Goal: Task Accomplishment & Management: Use online tool/utility

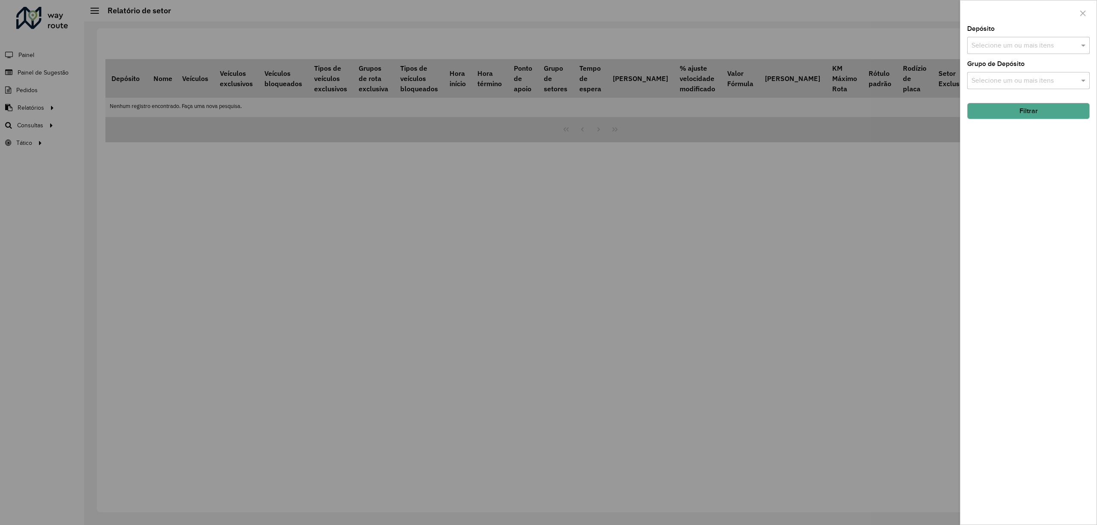
click at [96, 124] on div at bounding box center [548, 262] width 1097 height 525
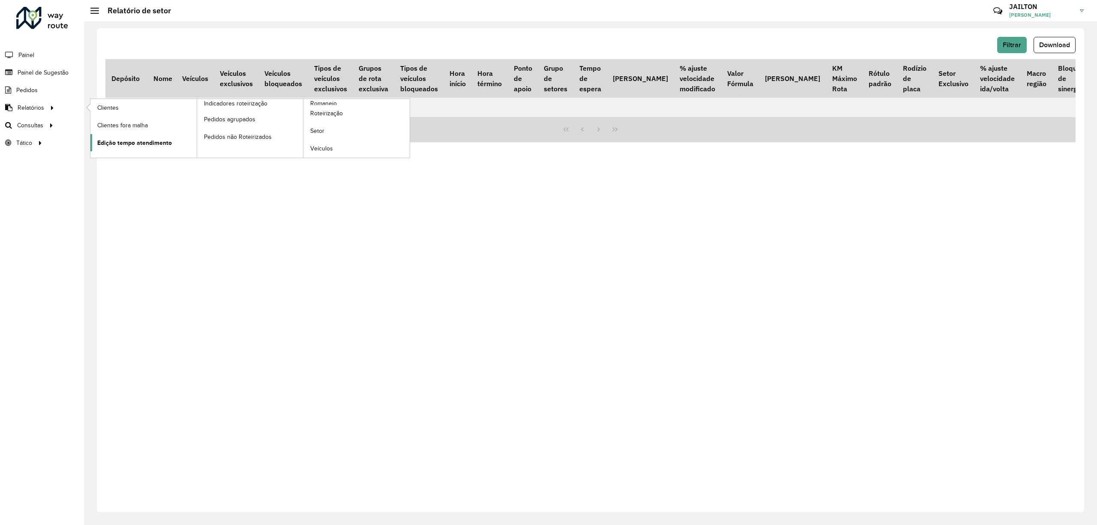
click at [144, 146] on span "Edição tempo atendimento" at bounding box center [134, 142] width 75 height 9
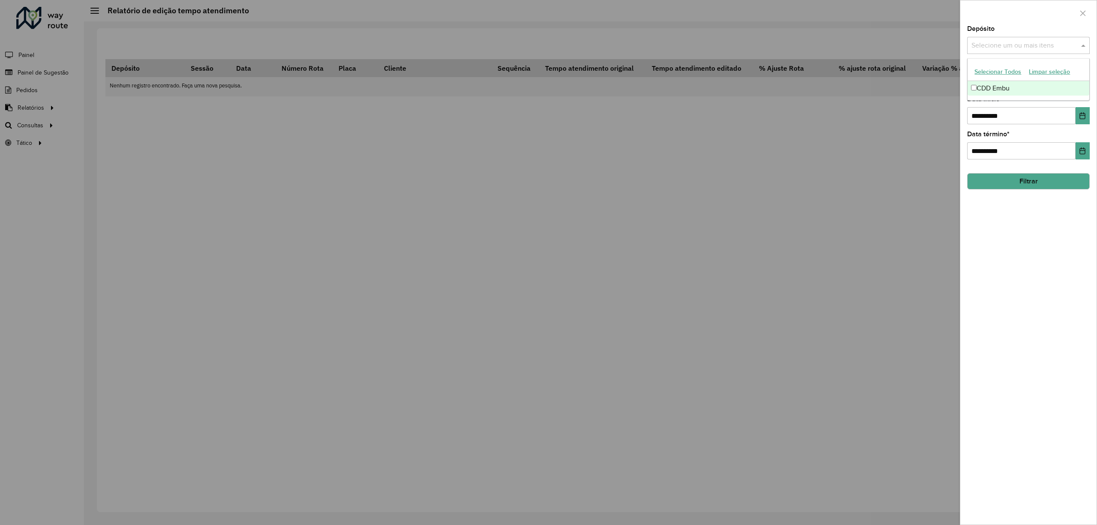
click at [1042, 42] on input "text" at bounding box center [1024, 46] width 110 height 10
click at [1021, 87] on div "CDD Embu" at bounding box center [1027, 88] width 121 height 15
click at [1055, 227] on div "**********" at bounding box center [1028, 275] width 136 height 499
click at [1047, 87] on div "Selecione um ou mais itens" at bounding box center [1028, 80] width 123 height 17
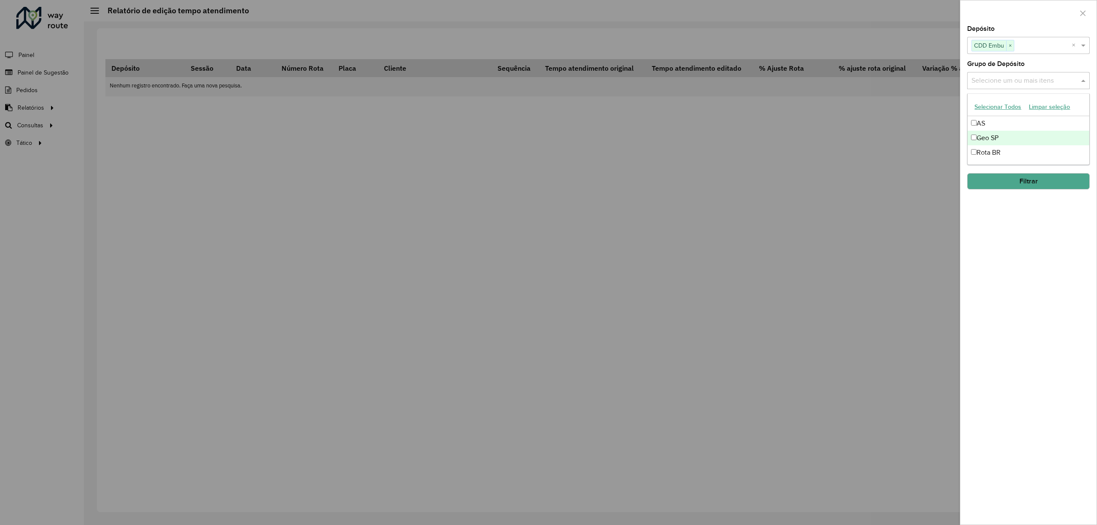
click at [1004, 142] on div "Geo SP" at bounding box center [1027, 138] width 121 height 15
click at [1022, 184] on button "Filtrar" at bounding box center [1028, 181] width 123 height 16
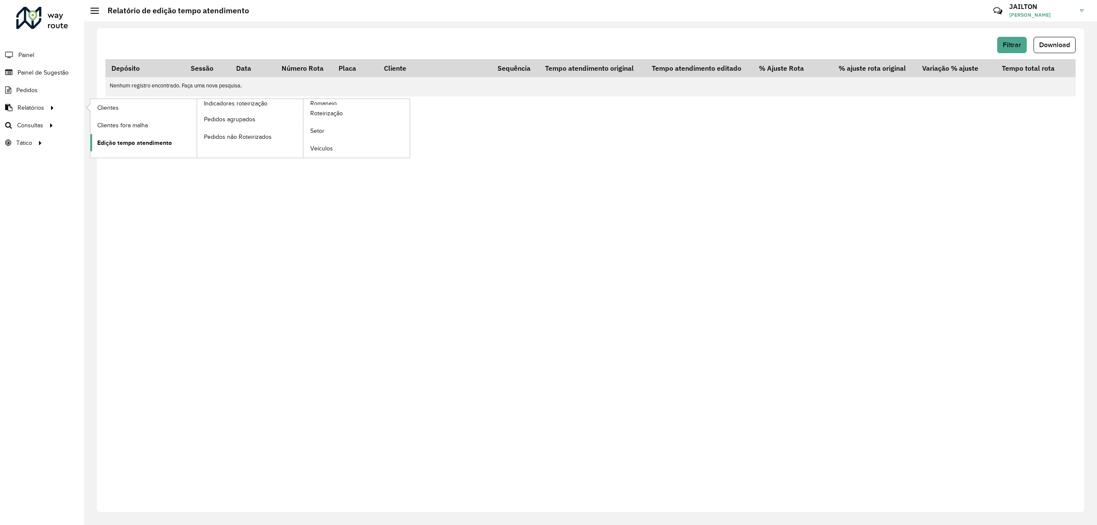
click at [168, 139] on span "Edição tempo atendimento" at bounding box center [134, 142] width 75 height 9
click at [1008, 39] on button "Filtrar" at bounding box center [1012, 45] width 30 height 16
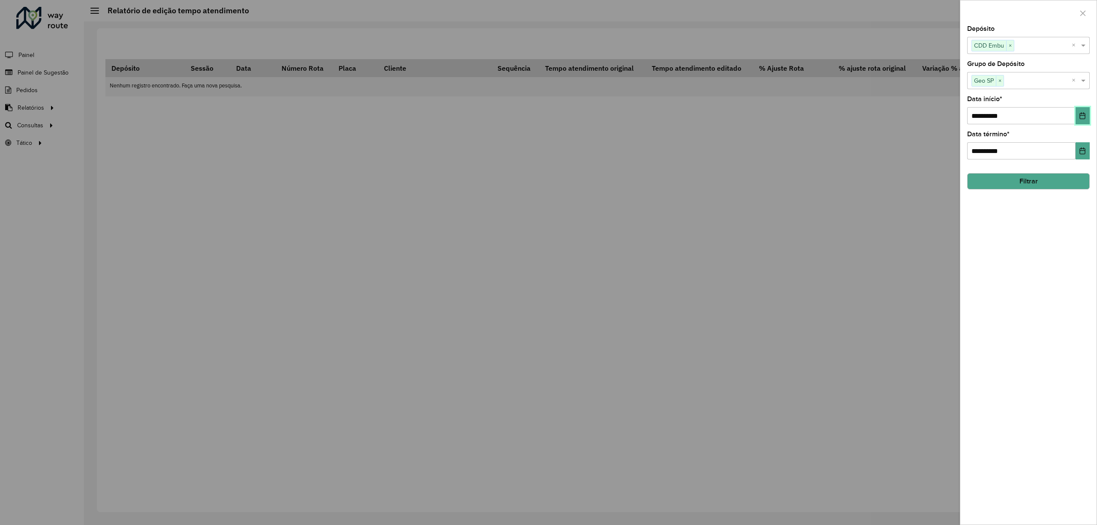
click at [1086, 111] on button "Choose Date" at bounding box center [1082, 115] width 14 height 17
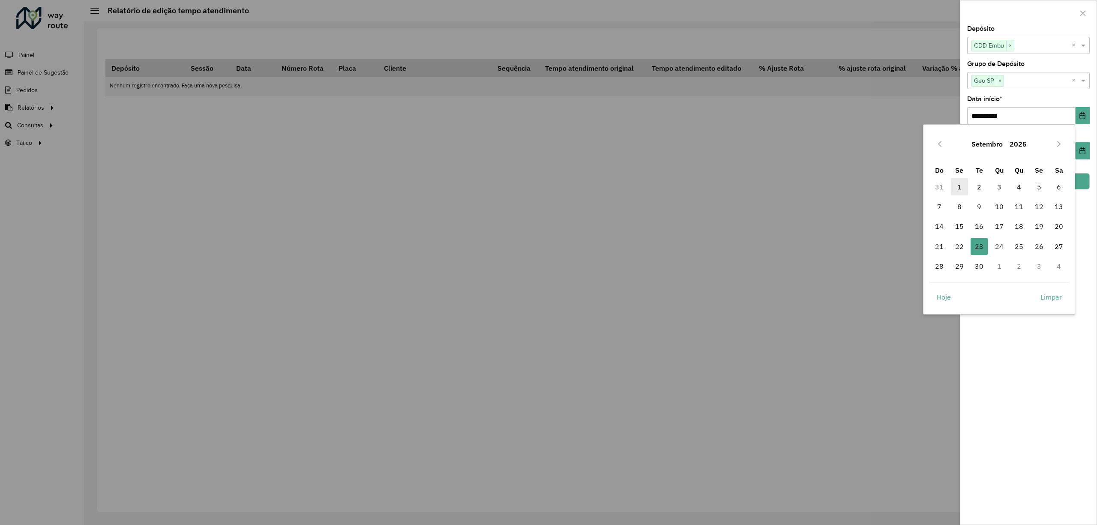
click at [965, 187] on span "1" at bounding box center [958, 186] width 17 height 17
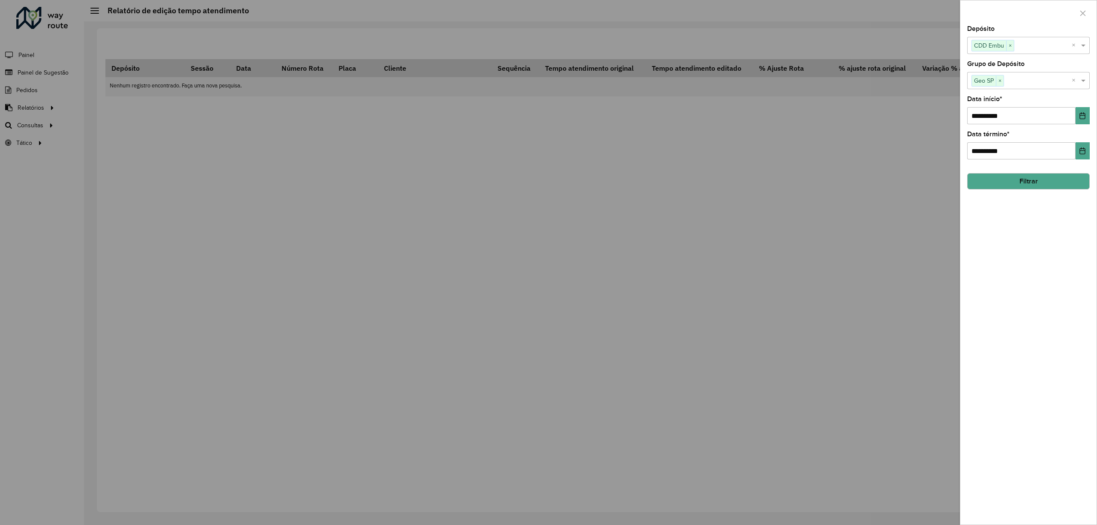
click at [1037, 184] on button "Filtrar" at bounding box center [1028, 181] width 123 height 16
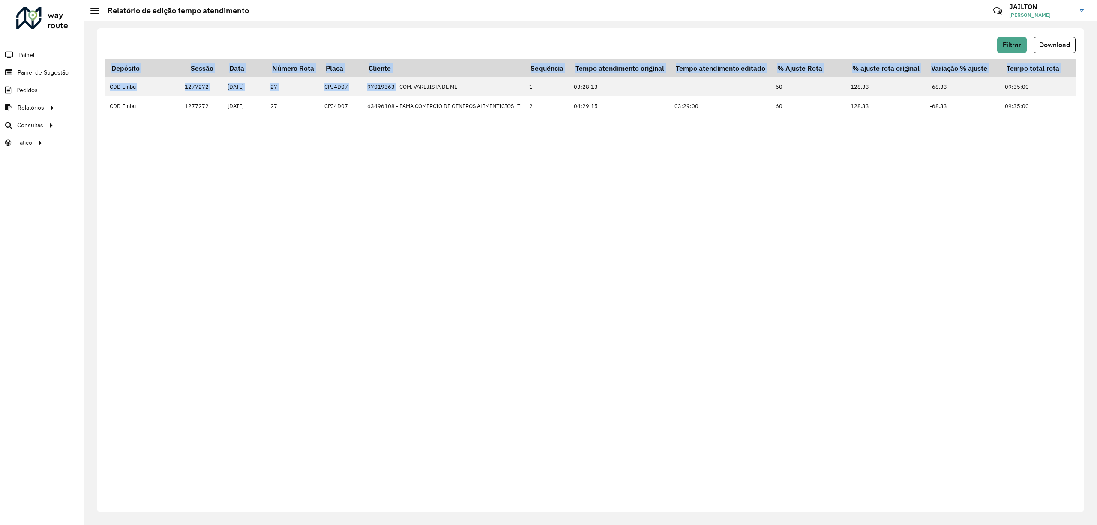
drag, startPoint x: 391, startPoint y: 90, endPoint x: 480, endPoint y: 132, distance: 97.9
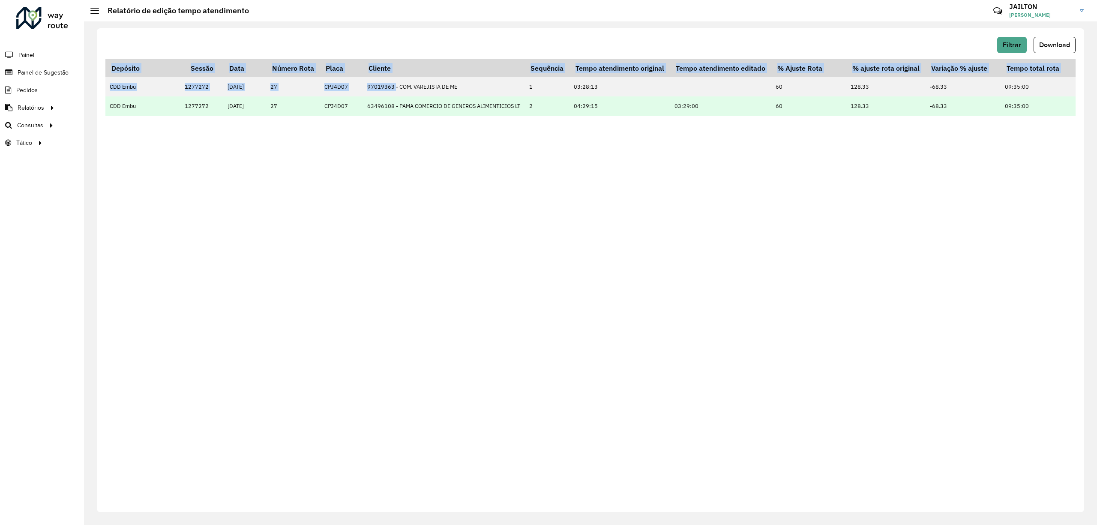
click at [494, 146] on div "Filtrar Download Depósito Sessão Data Número Rota Placa Cliente Sequência Tempo…" at bounding box center [590, 270] width 987 height 484
click at [480, 116] on td "63496108 - PAMA COMERCIO DE GENEROS ALIMENTICIOS LT" at bounding box center [444, 105] width 162 height 19
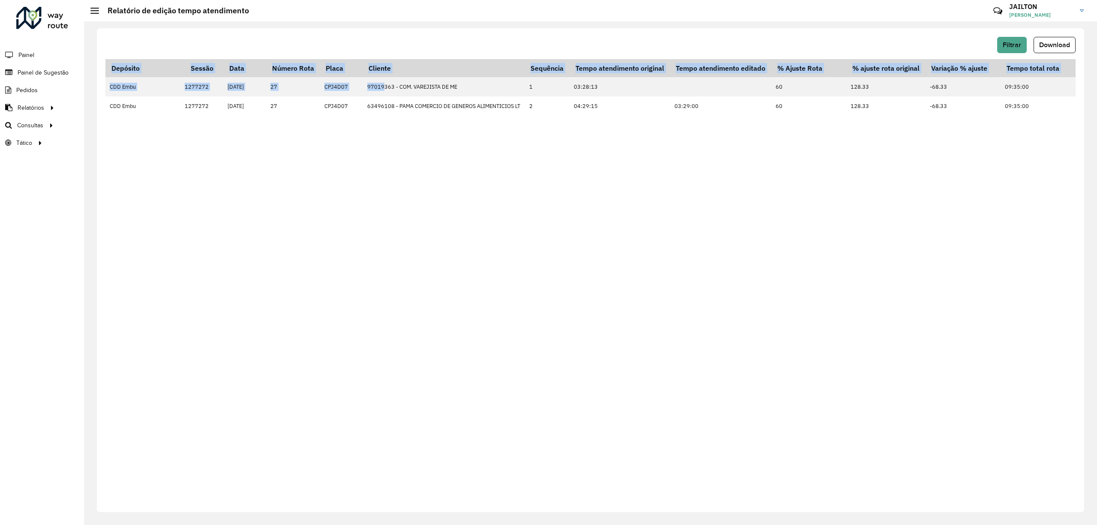
drag, startPoint x: 379, startPoint y: 93, endPoint x: 466, endPoint y: 151, distance: 104.7
click at [466, 151] on div "Filtrar Download Depósito Sessão Data Número Rota Placa Cliente Sequência Tempo…" at bounding box center [590, 270] width 987 height 484
drag, startPoint x: 439, startPoint y: 95, endPoint x: 518, endPoint y: 168, distance: 107.9
click at [518, 168] on div "Filtrar Download Depósito Sessão Data Número Rota Placa Cliente Sequência Tempo…" at bounding box center [590, 270] width 987 height 484
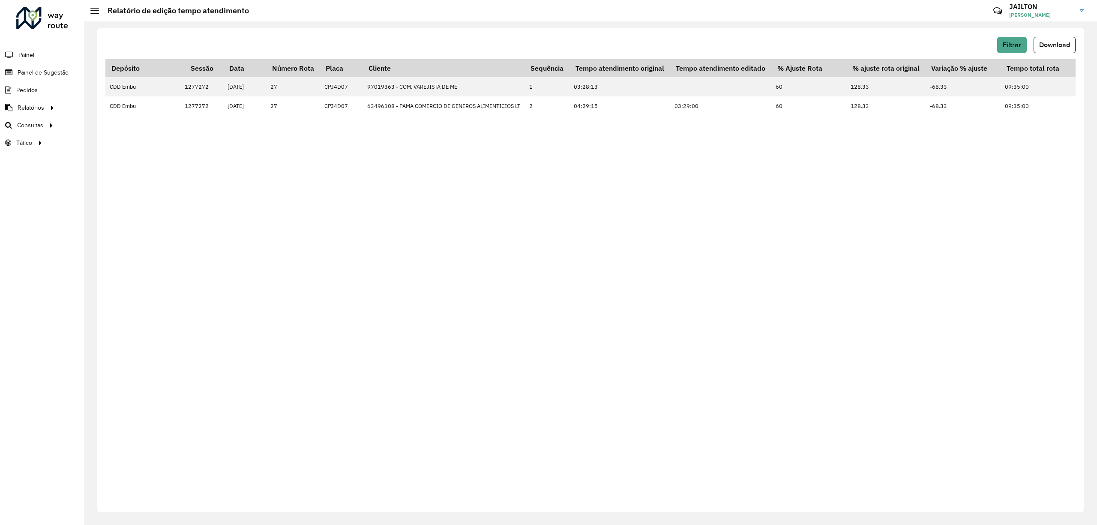
click at [615, 244] on div "Filtrar Download Depósito Sessão Data Número Rota Placa Cliente Sequência Tempo…" at bounding box center [590, 270] width 987 height 484
